Goal: Obtain resource: Obtain resource

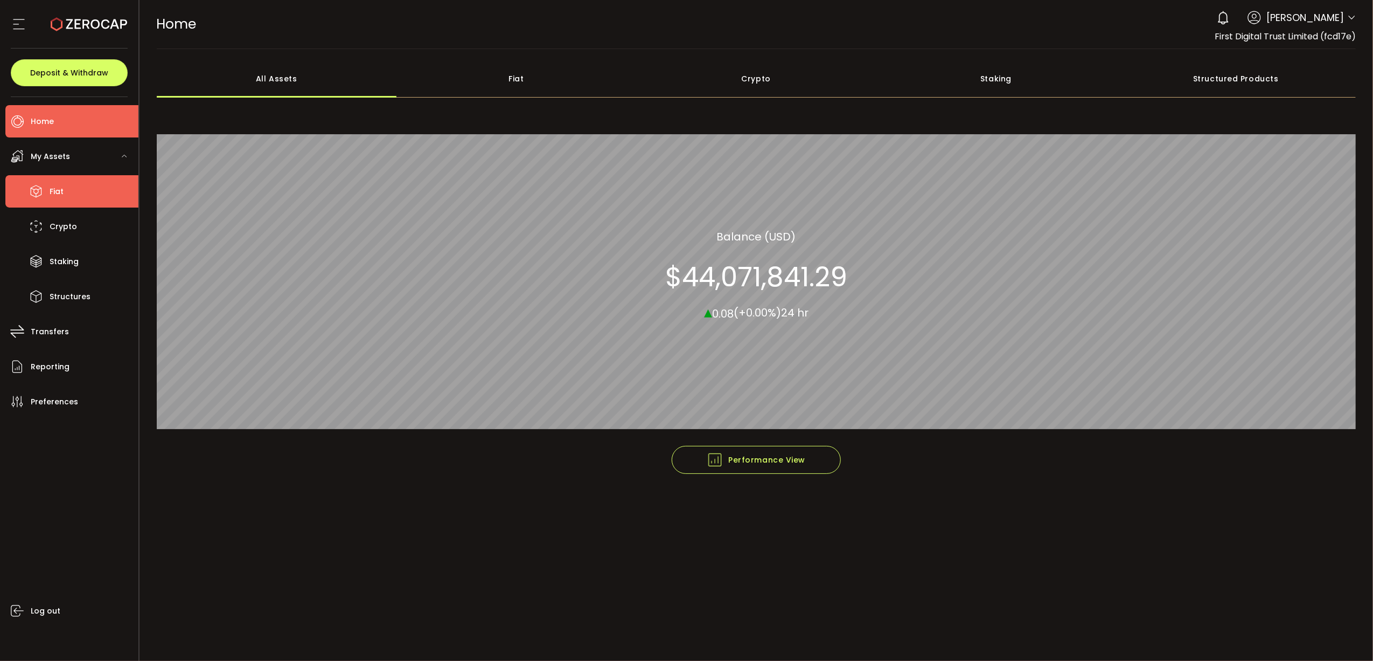
click at [57, 181] on li "Fiat" at bounding box center [71, 191] width 133 height 32
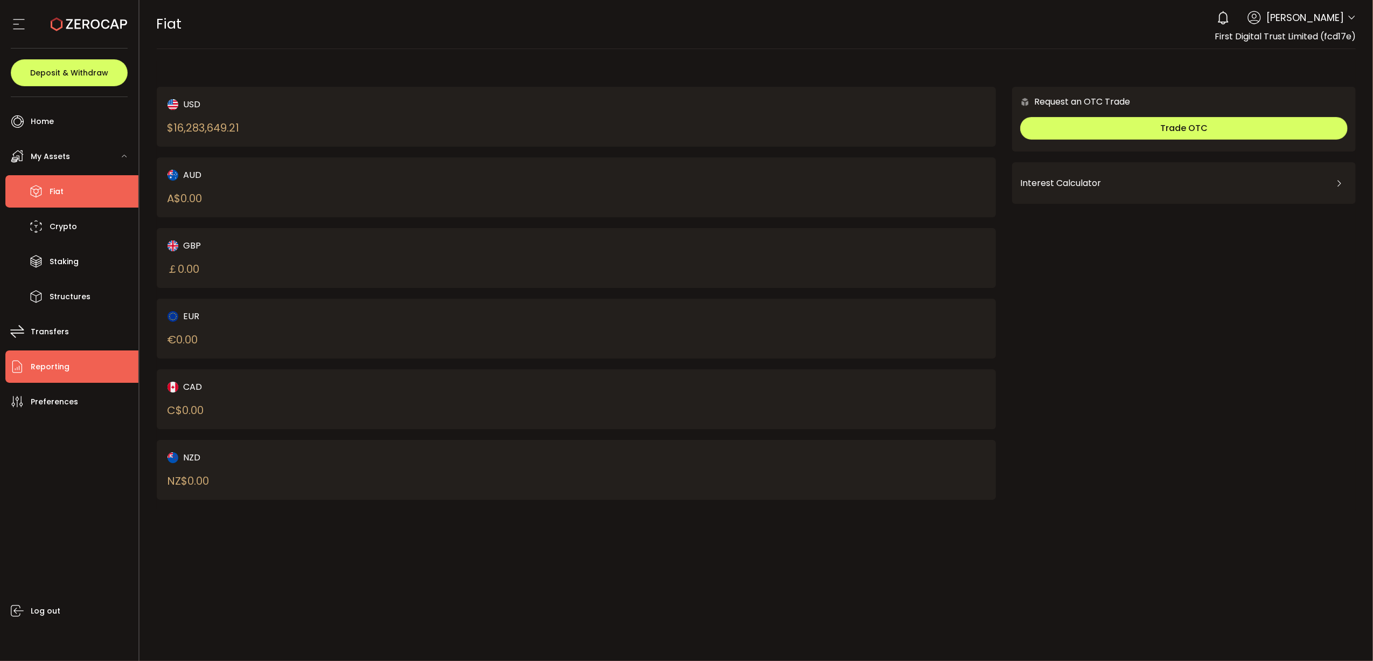
click at [71, 363] on li "Reporting" at bounding box center [71, 366] width 133 height 32
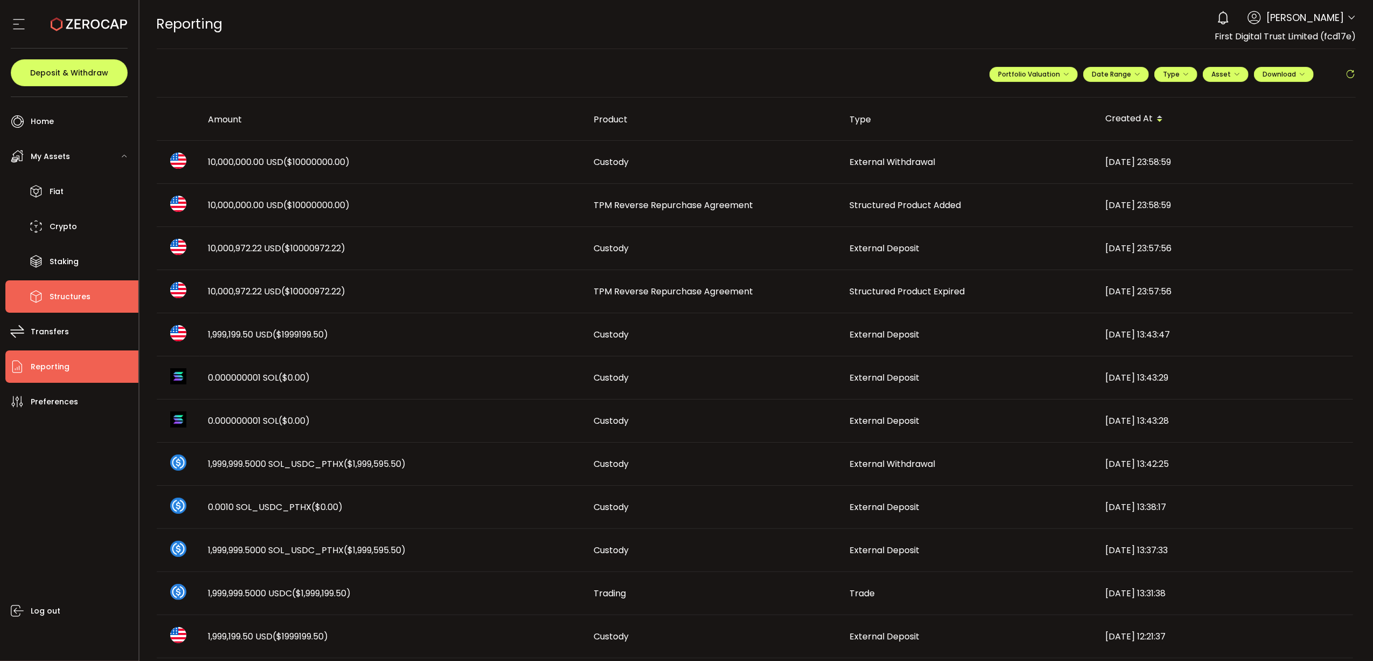
click at [40, 302] on icon at bounding box center [36, 296] width 16 height 16
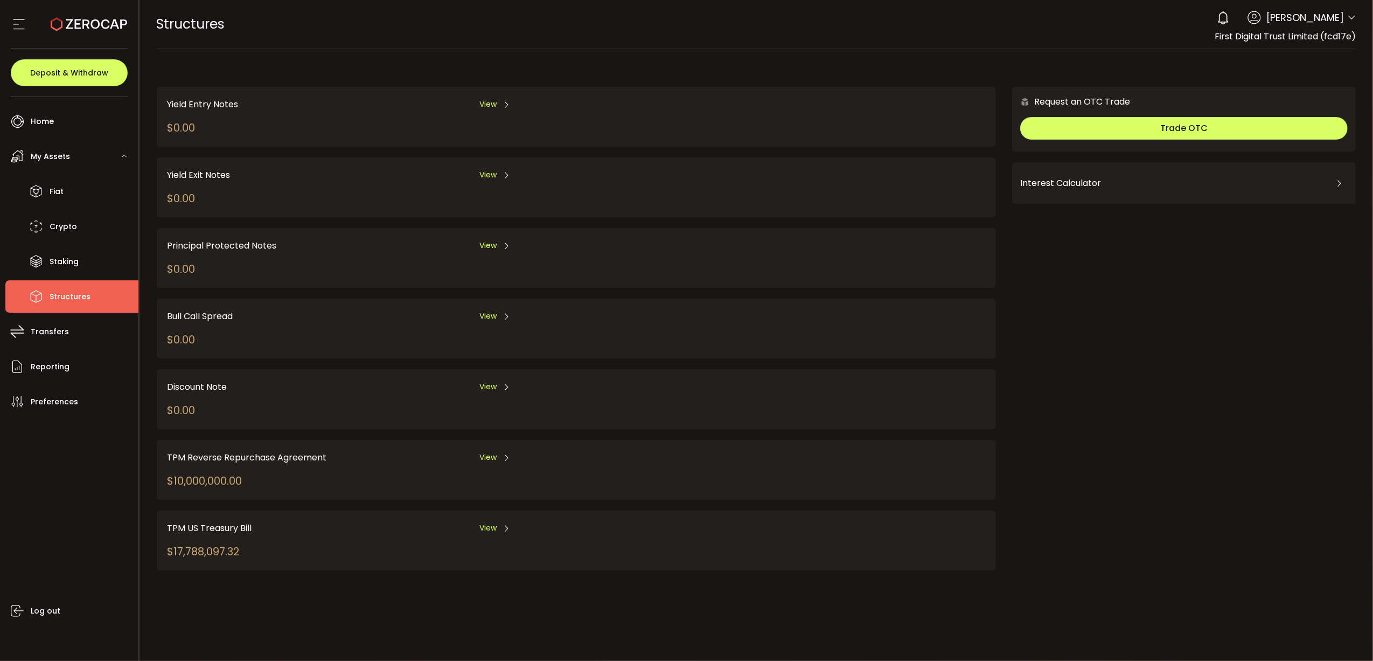
click at [482, 456] on span "View" at bounding box center [488, 457] width 17 height 11
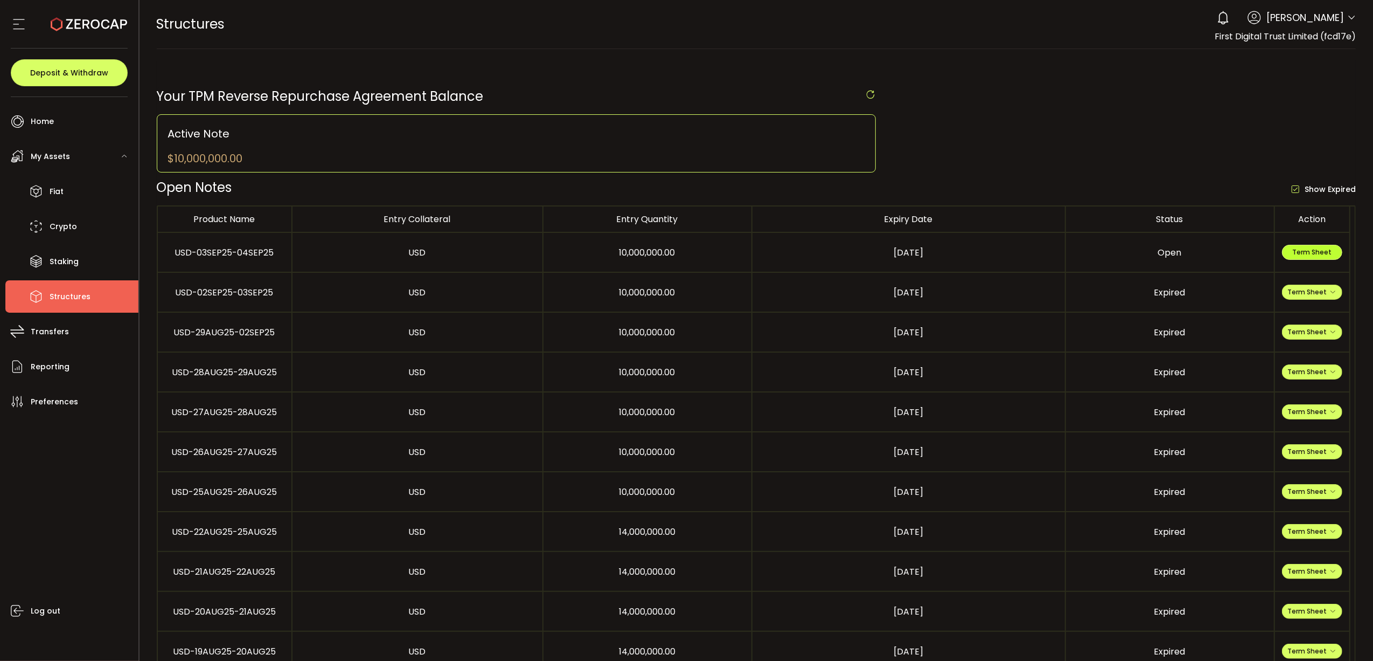
click at [1317, 260] on button "Term Sheet" at bounding box center [1312, 252] width 60 height 15
click at [91, 194] on li "Fiat" at bounding box center [71, 191] width 133 height 32
